Goal: Navigation & Orientation: Understand site structure

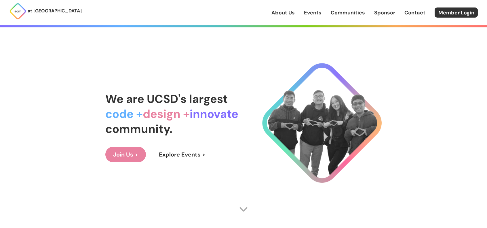
click at [119, 159] on link "Join Us >" at bounding box center [125, 155] width 41 height 16
click at [129, 153] on link "Join Us >" at bounding box center [125, 155] width 41 height 16
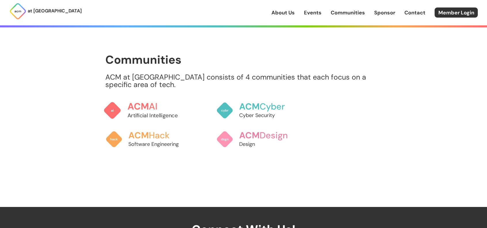
click at [148, 100] on span "ACM" at bounding box center [139, 106] width 22 height 12
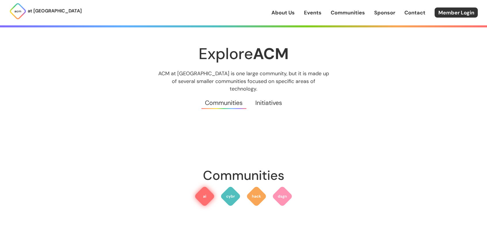
click at [207, 187] on img at bounding box center [204, 196] width 21 height 21
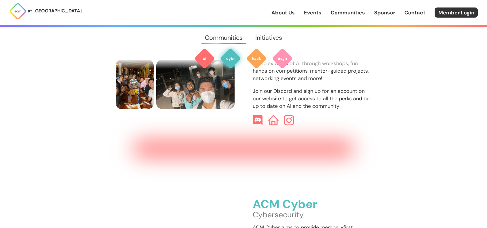
scroll to position [264, 0]
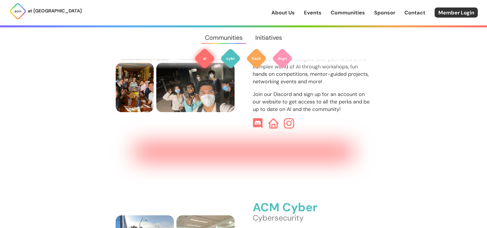
click at [257, 107] on div "ACM AI Artificial Intelligence Our goals are to help build a community of AI en…" at bounding box center [312, 62] width 119 height 134
click at [253, 118] on img at bounding box center [258, 123] width 11 height 11
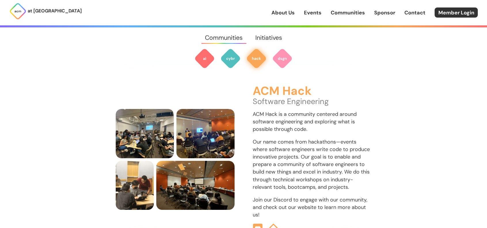
scroll to position [601, 0]
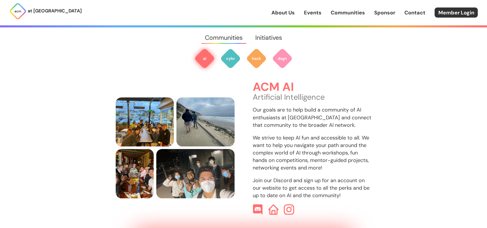
click at [309, 15] on link "Events" at bounding box center [313, 12] width 18 height 7
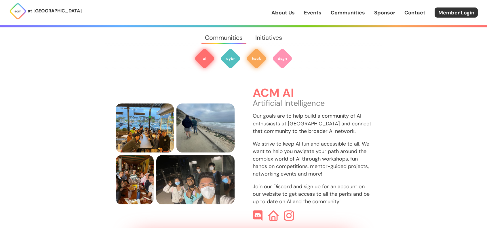
click at [252, 56] on img at bounding box center [256, 58] width 21 height 21
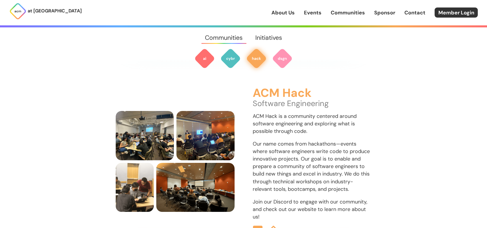
scroll to position [609, 0]
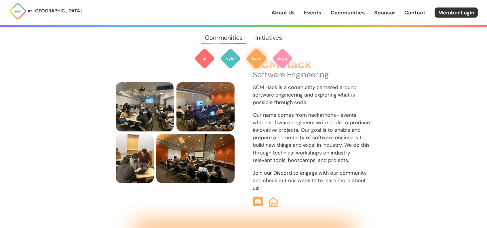
click at [255, 196] on img at bounding box center [258, 201] width 11 height 11
click at [205, 59] on img at bounding box center [204, 58] width 21 height 21
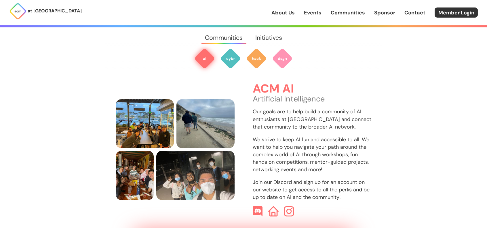
scroll to position [172, 0]
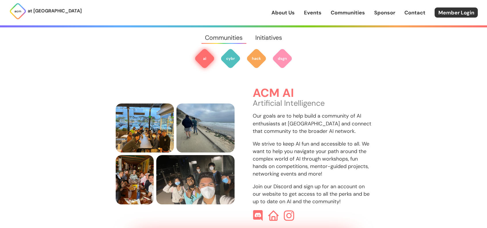
click at [256, 210] on img at bounding box center [258, 215] width 11 height 11
click at [274, 211] on img at bounding box center [273, 215] width 11 height 11
